Goal: Task Accomplishment & Management: Use online tool/utility

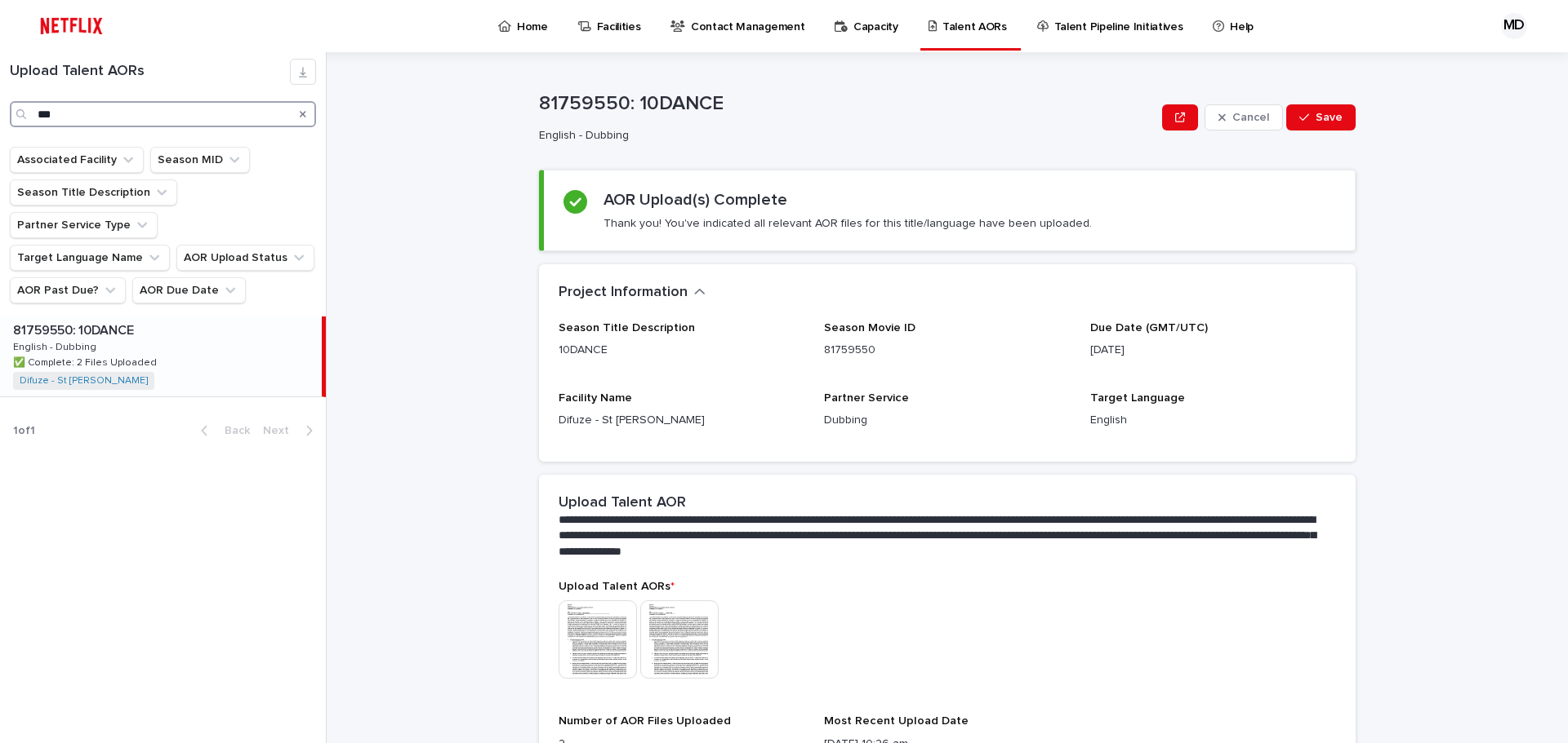
drag, startPoint x: 170, startPoint y: 106, endPoint x: -34, endPoint y: 102, distance: 204.0
click at [0, 102] on html "Home Facilities Contact Management Capacity Talent AORs Talent Pipeline Initiat…" at bounding box center [784, 372] width 1568 height 743
type input "*********"
click at [98, 320] on p "81683147: The Asset: Season 1" at bounding box center [106, 329] width 187 height 19
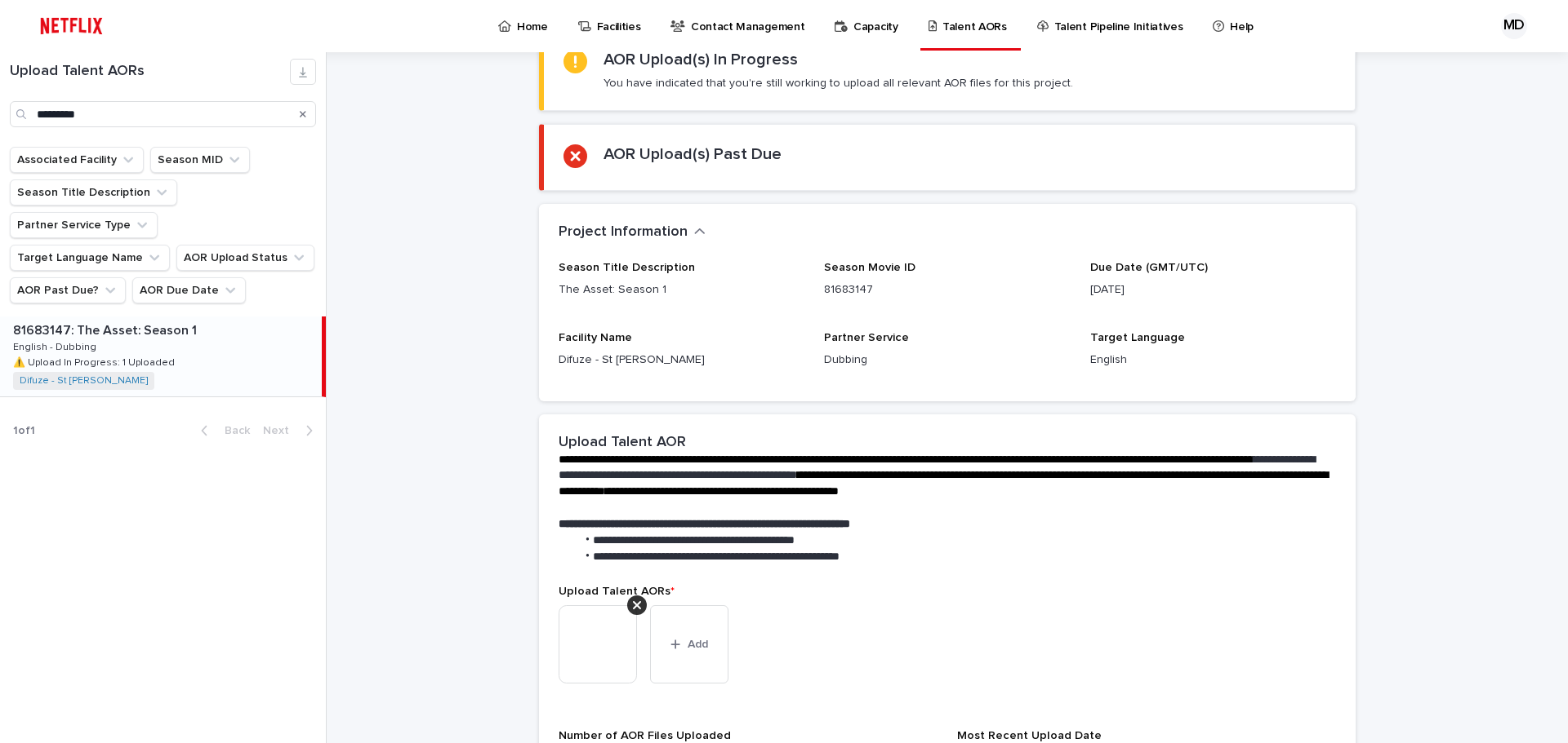
scroll to position [459, 0]
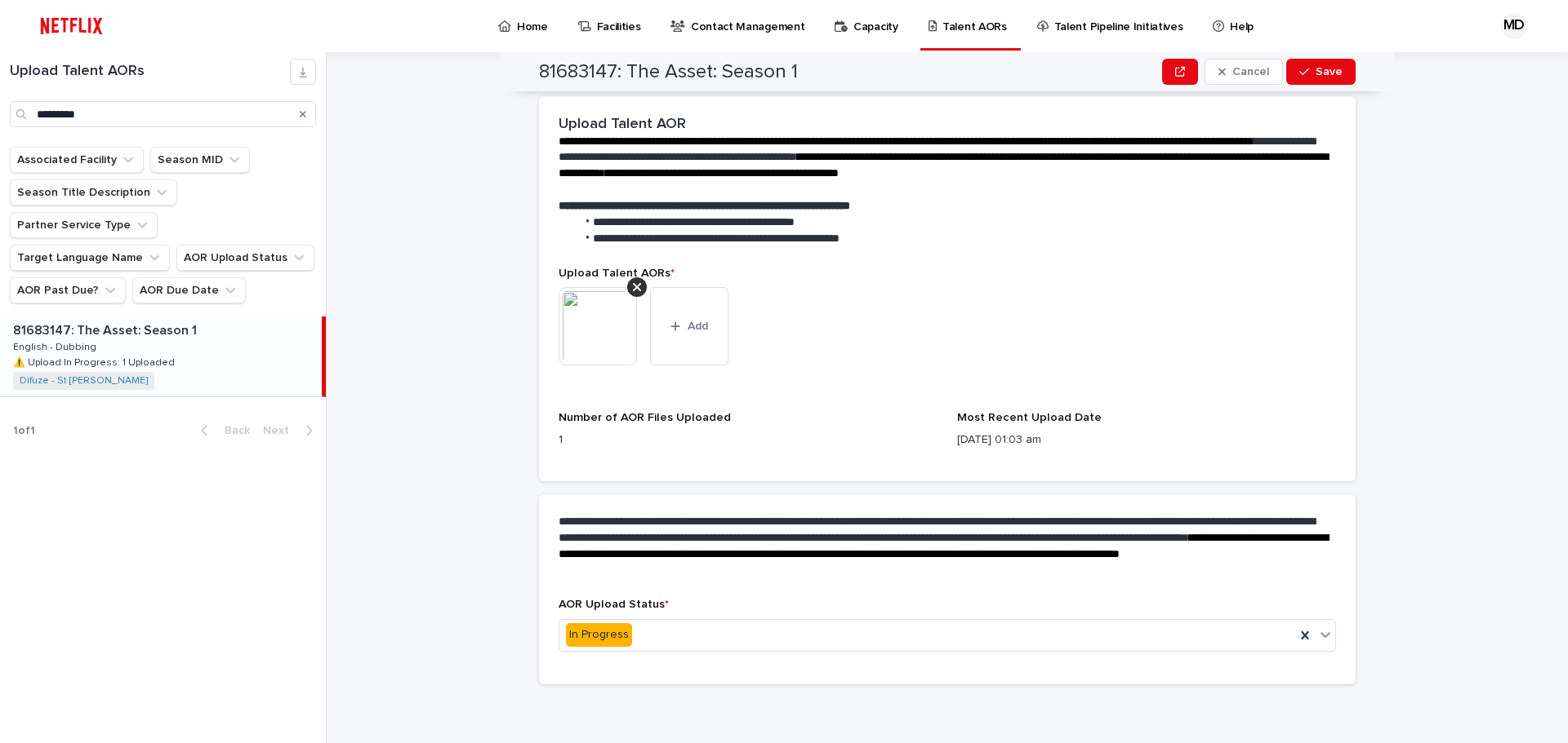
click at [610, 308] on img at bounding box center [598, 326] width 78 height 78
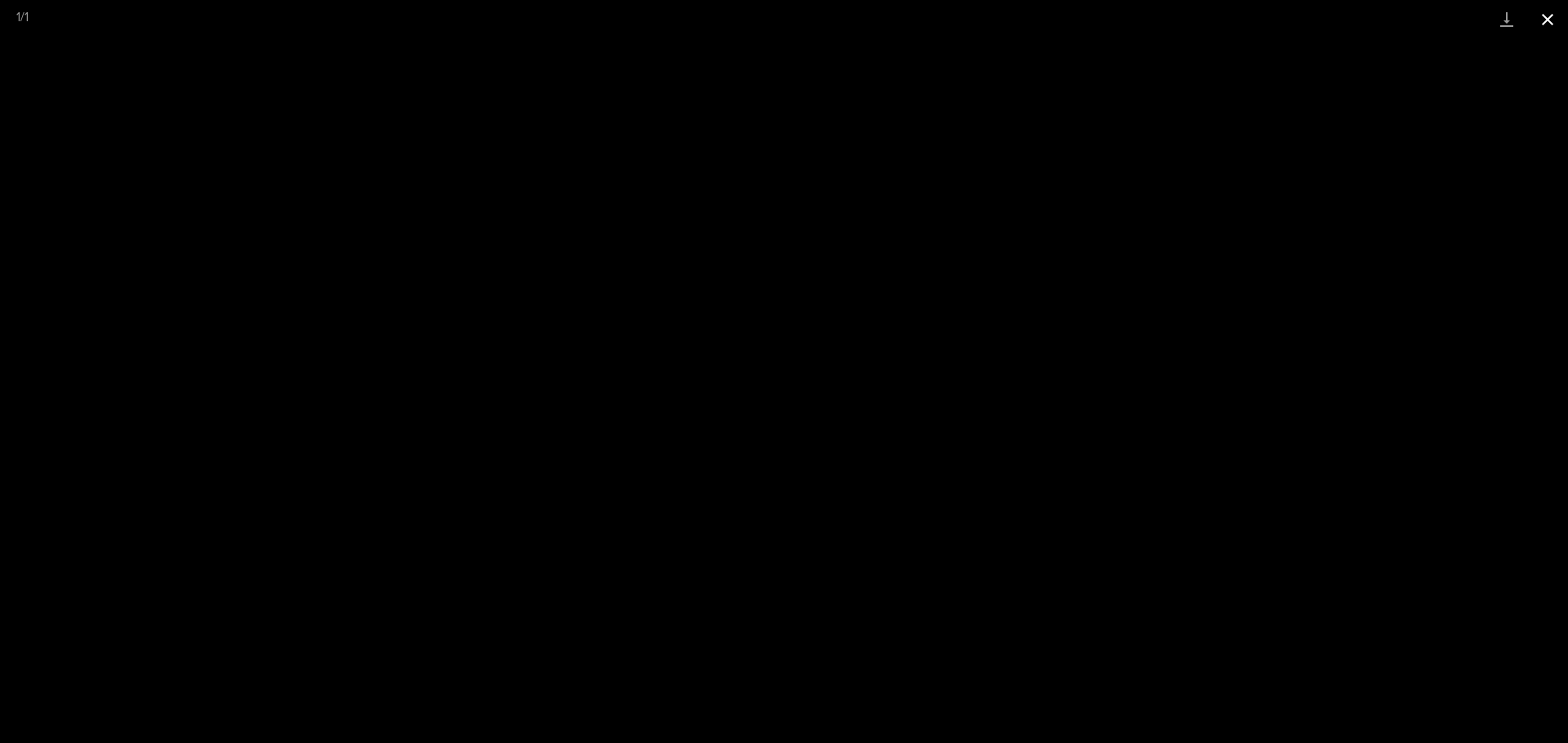
click at [1548, 20] on button "Close gallery" at bounding box center [1547, 19] width 41 height 38
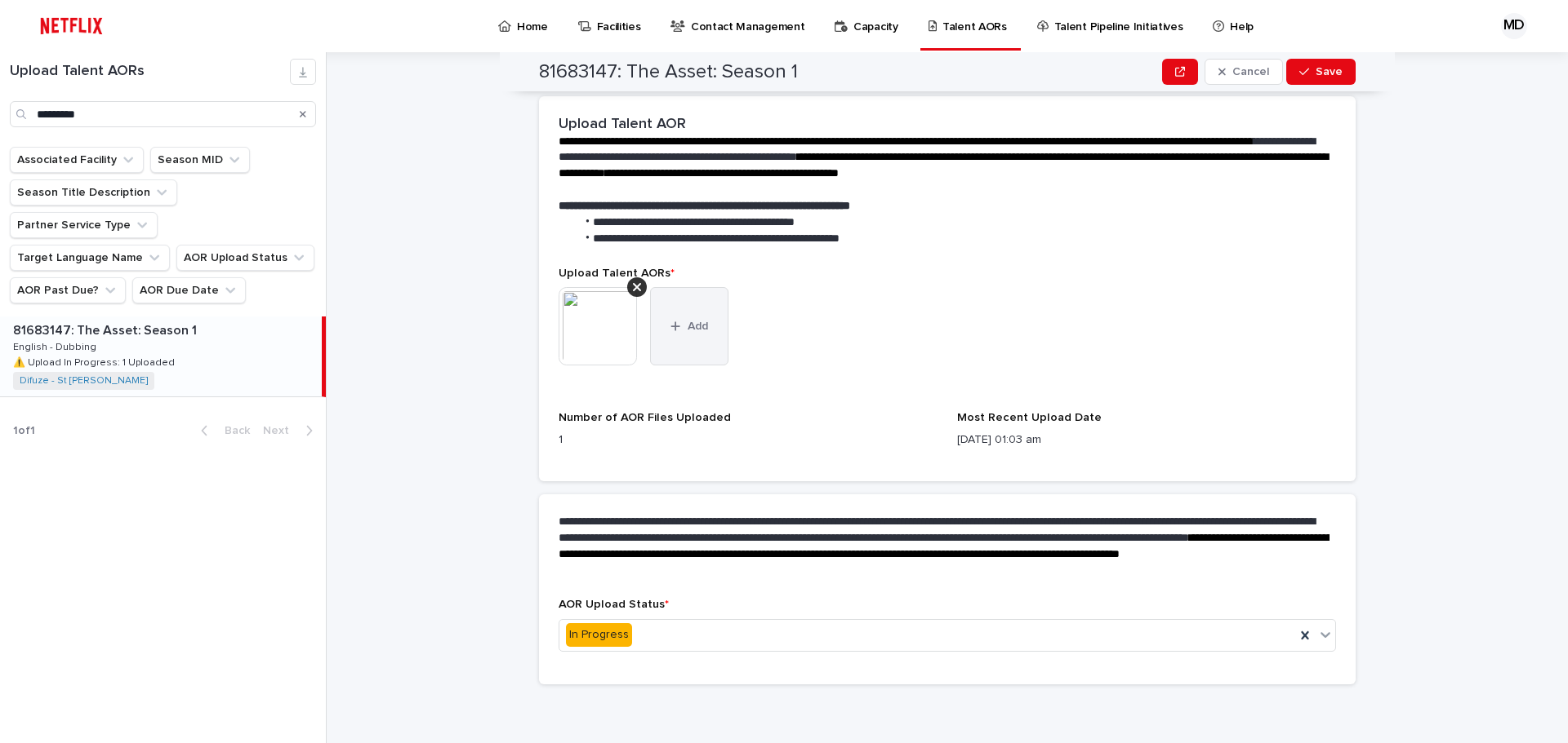
click at [688, 290] on button "Add" at bounding box center [689, 326] width 78 height 78
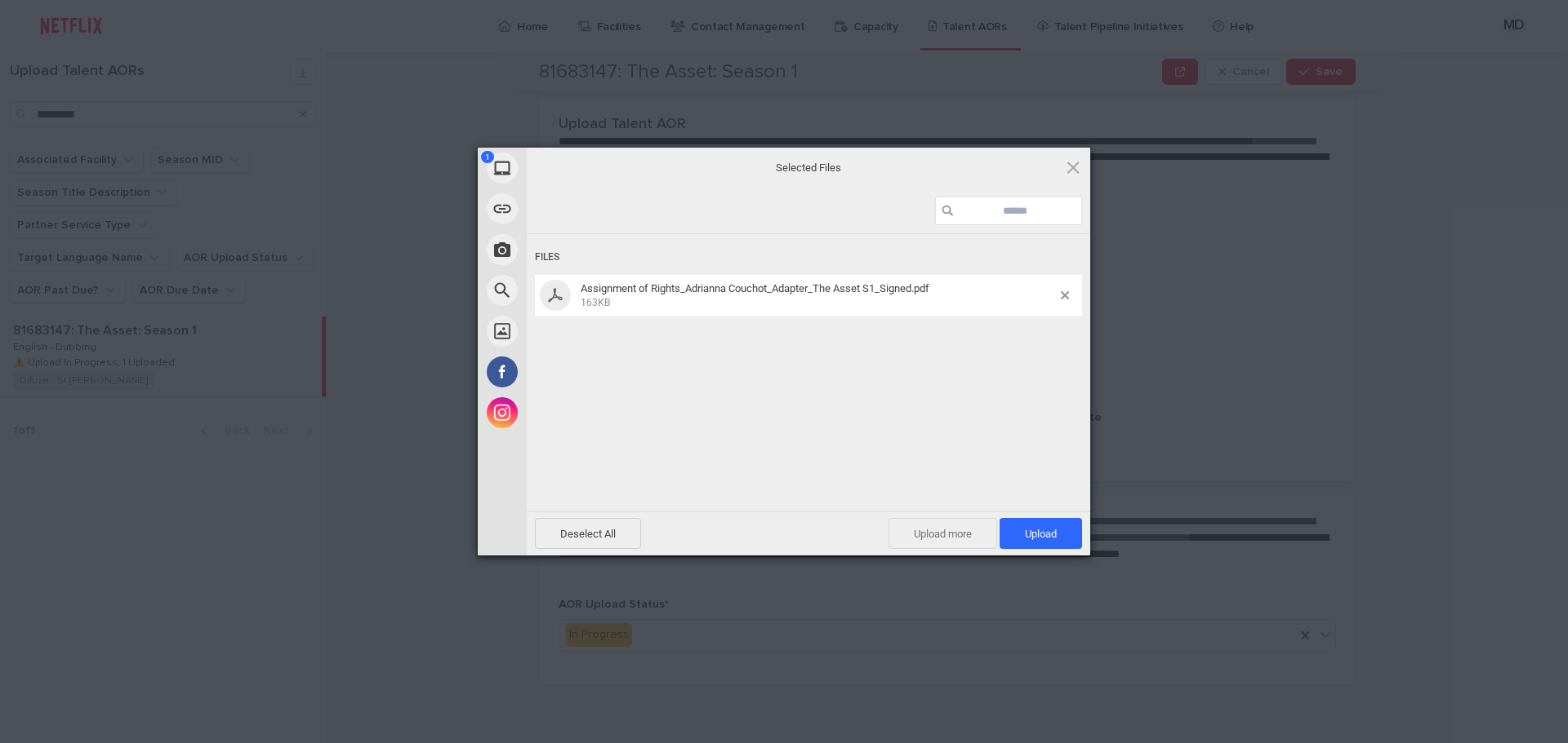
click at [939, 531] on span "Upload more" at bounding box center [942, 534] width 108 height 31
click at [1017, 531] on span "Upload 2" at bounding box center [1031, 534] width 50 height 12
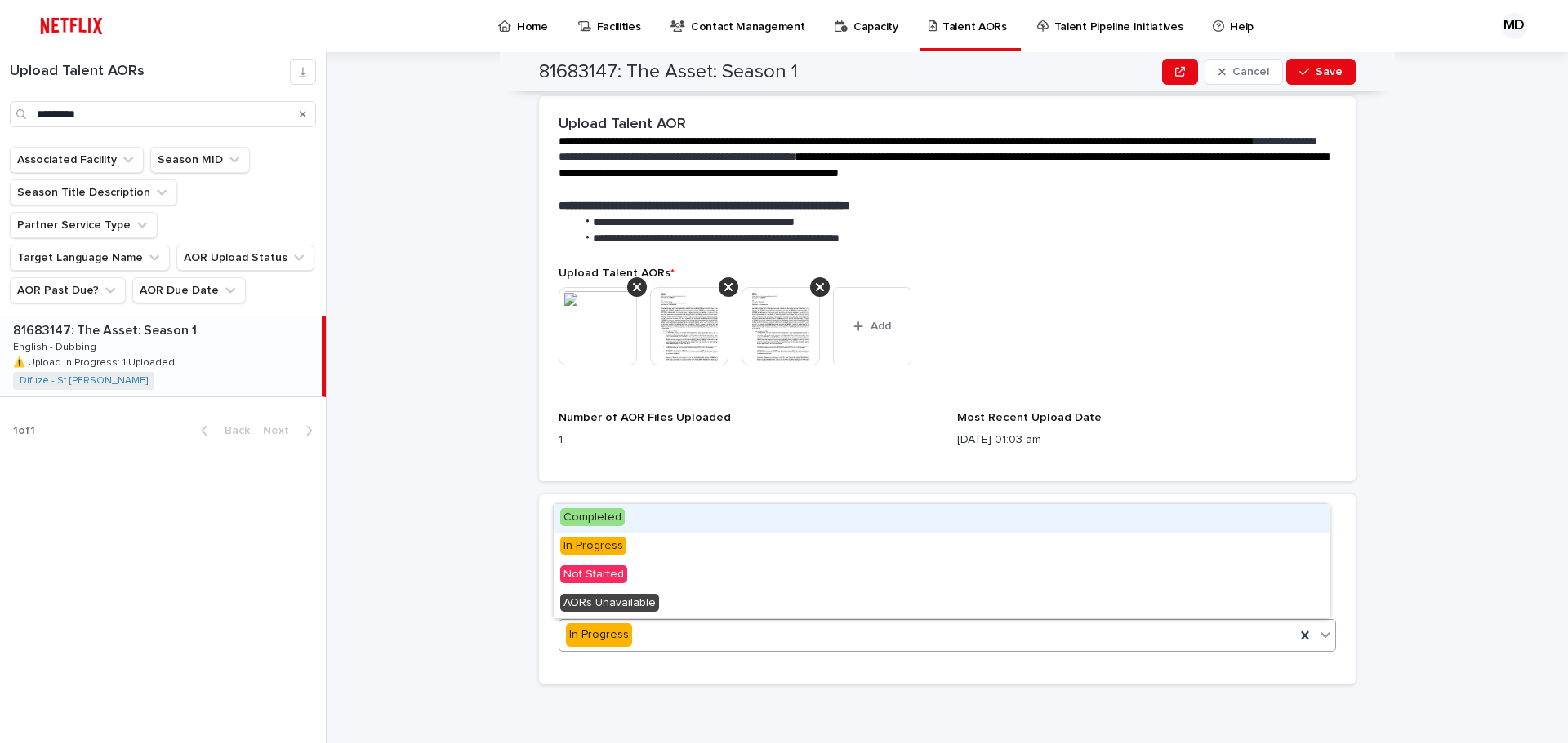
drag, startPoint x: 610, startPoint y: 514, endPoint x: 627, endPoint y: 514, distance: 17.0
click at [610, 515] on span "Completed" at bounding box center [592, 517] width 65 height 18
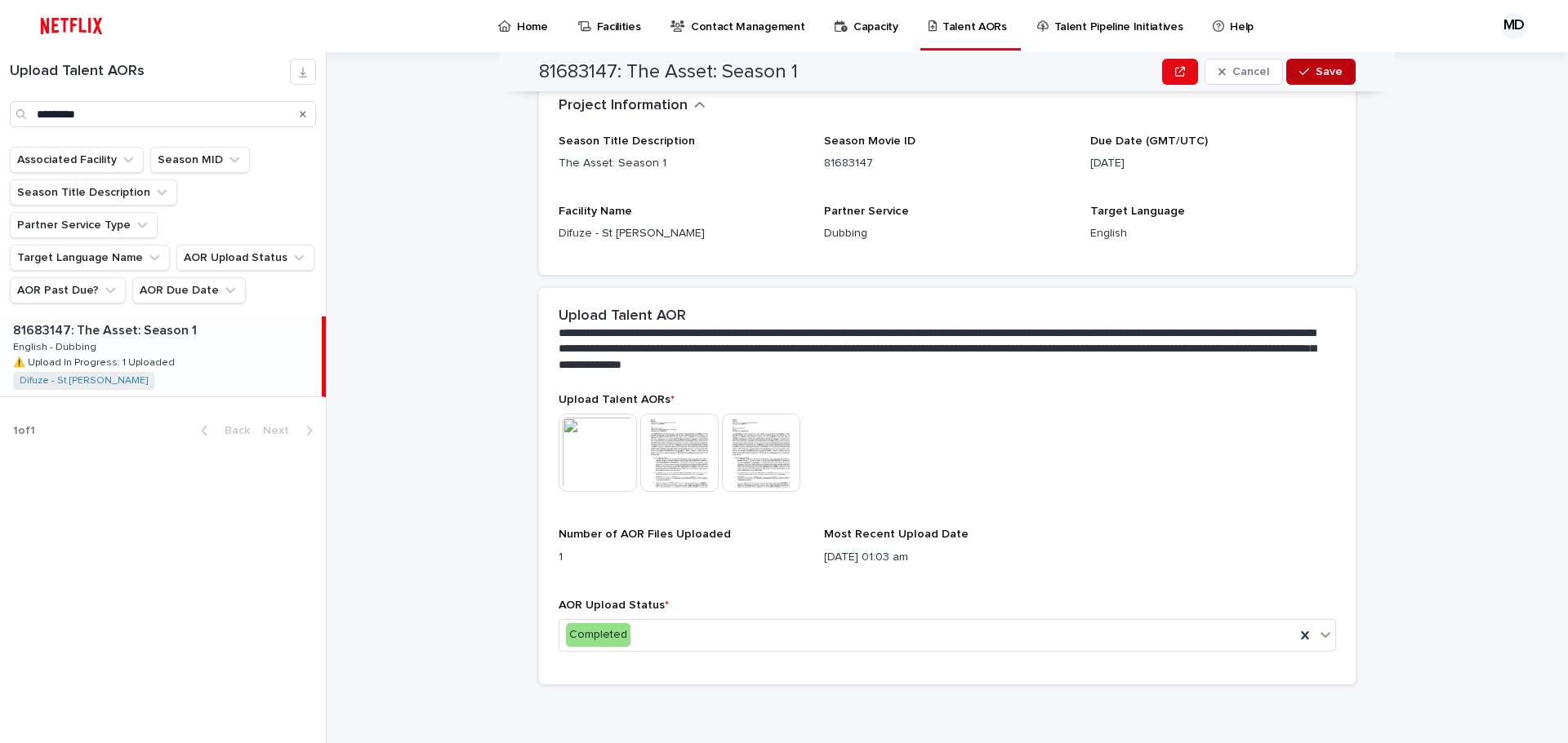
scroll to position [267, 0]
click at [1316, 66] on span "Save" at bounding box center [1329, 72] width 27 height 12
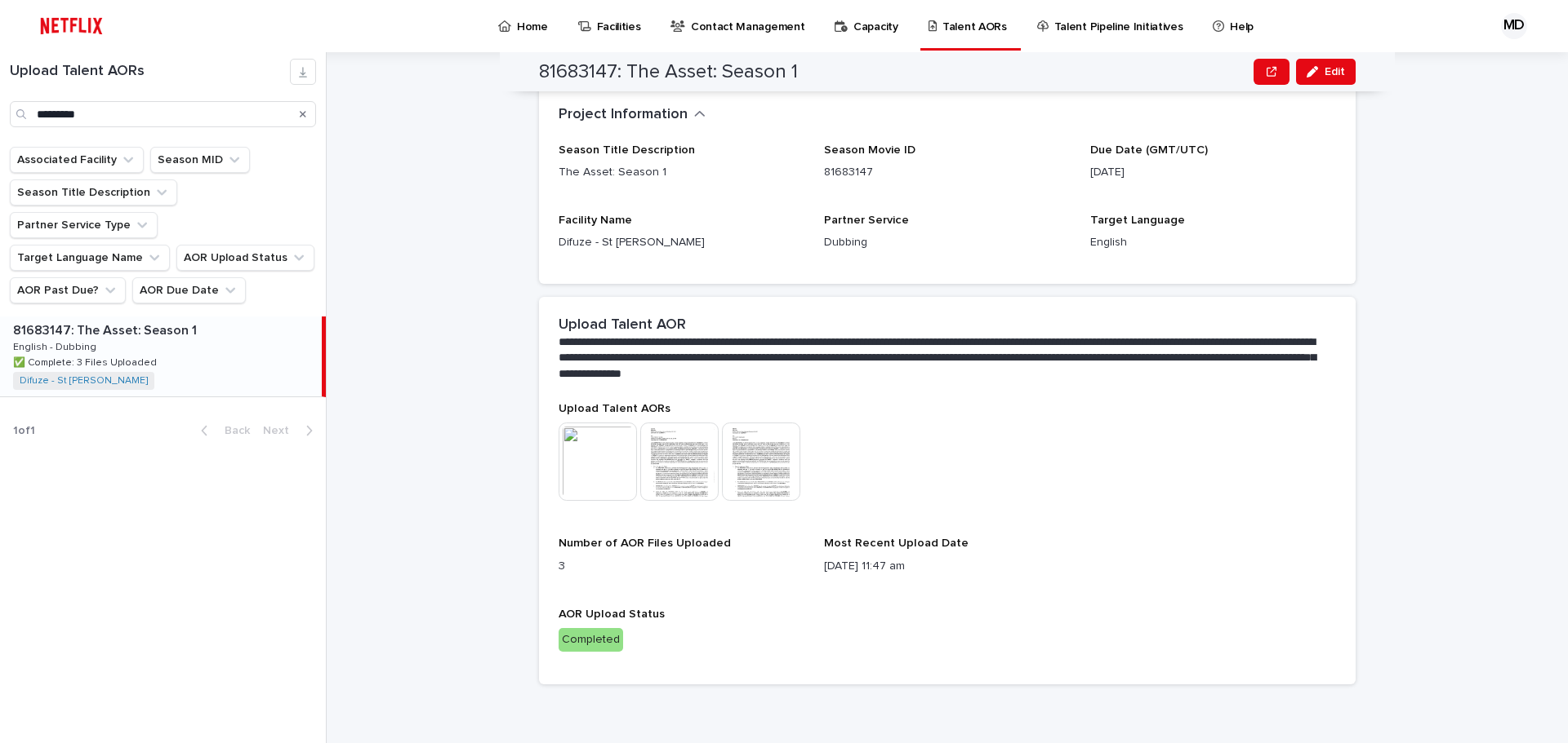
scroll to position [178, 0]
